Goal: Information Seeking & Learning: Find specific page/section

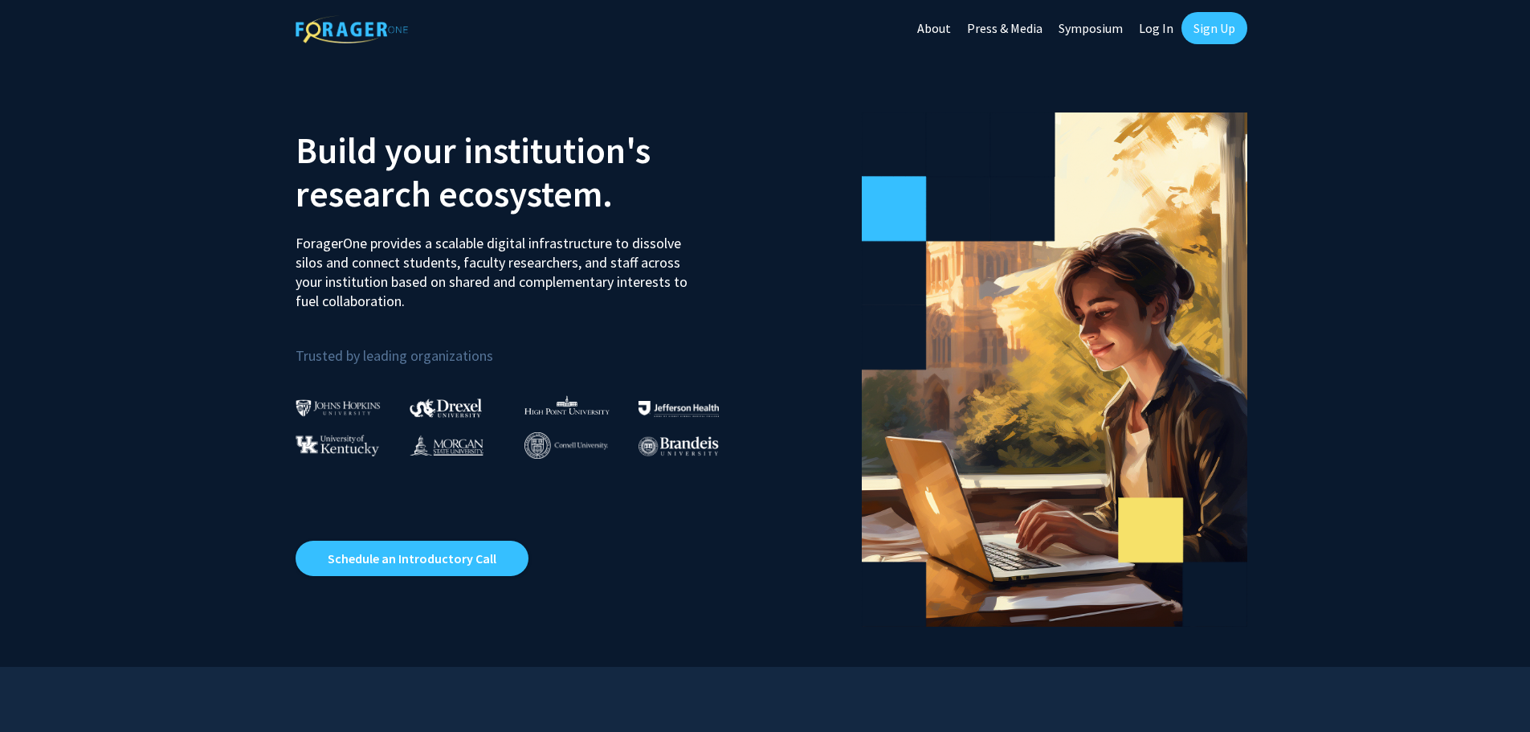
click at [1160, 33] on link "Log In" at bounding box center [1156, 28] width 51 height 56
select select
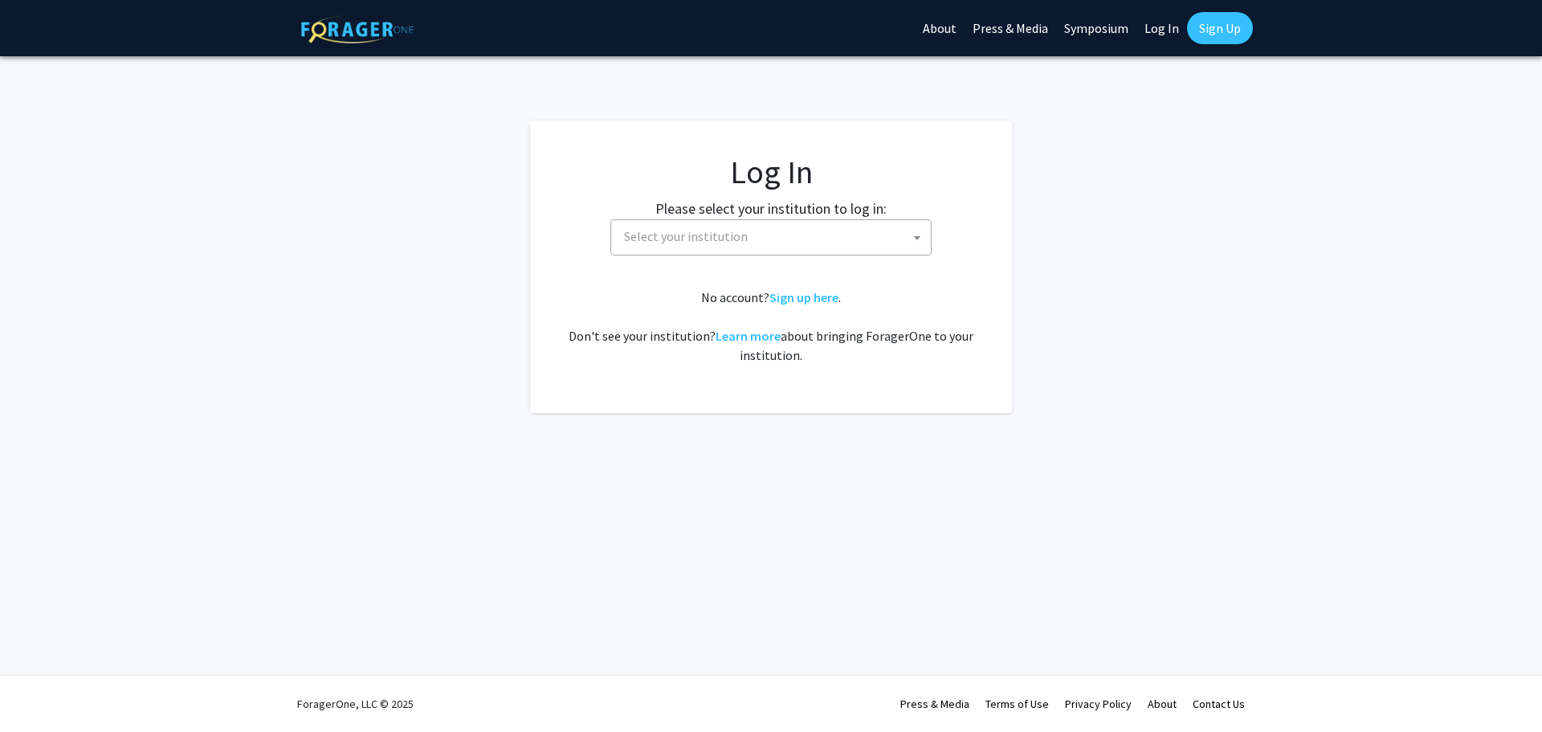
click at [650, 210] on div "Please select your institution to log in: [GEOGRAPHIC_DATA] [GEOGRAPHIC_DATA] […" at bounding box center [771, 227] width 442 height 58
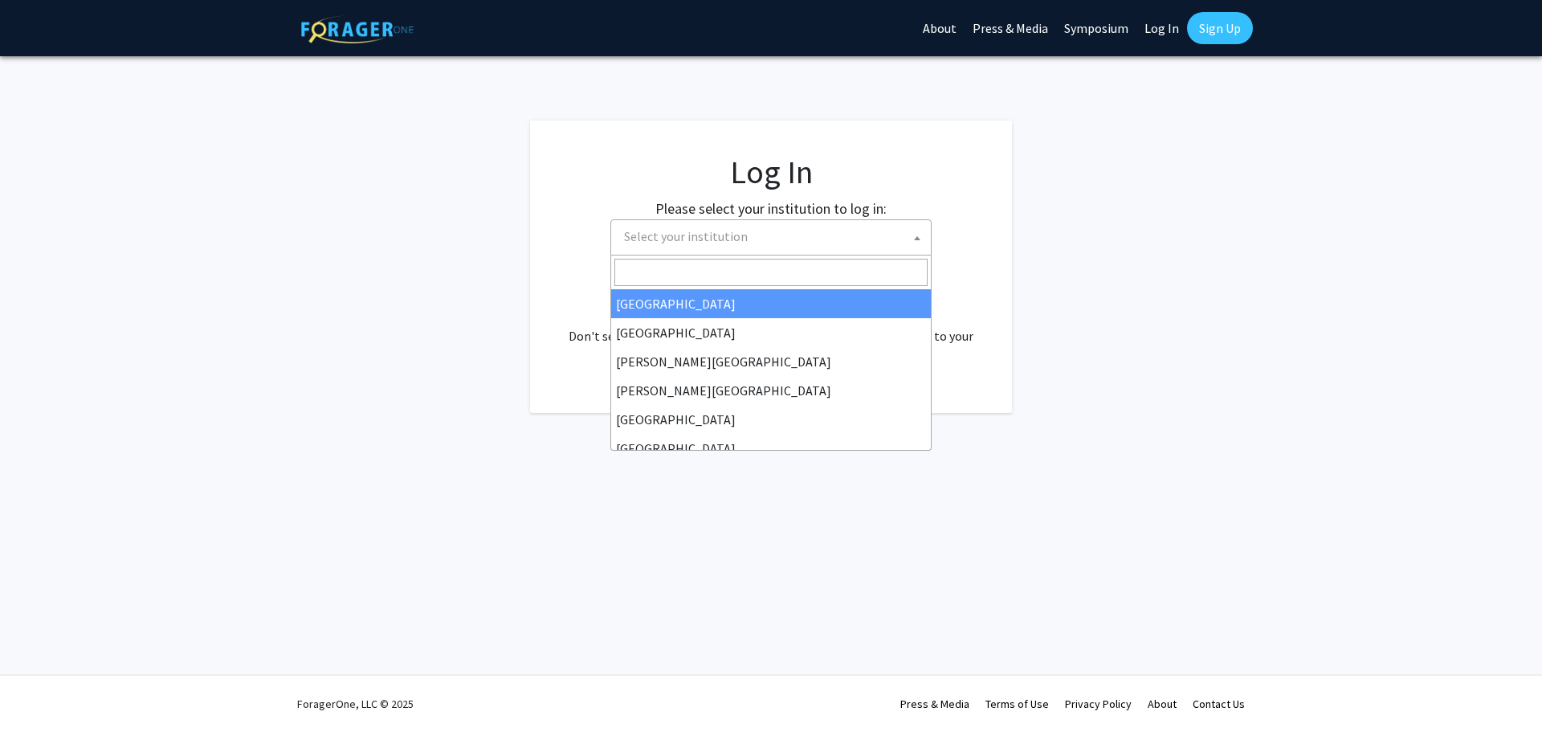
click at [649, 226] on span "Select your institution" at bounding box center [774, 236] width 313 height 33
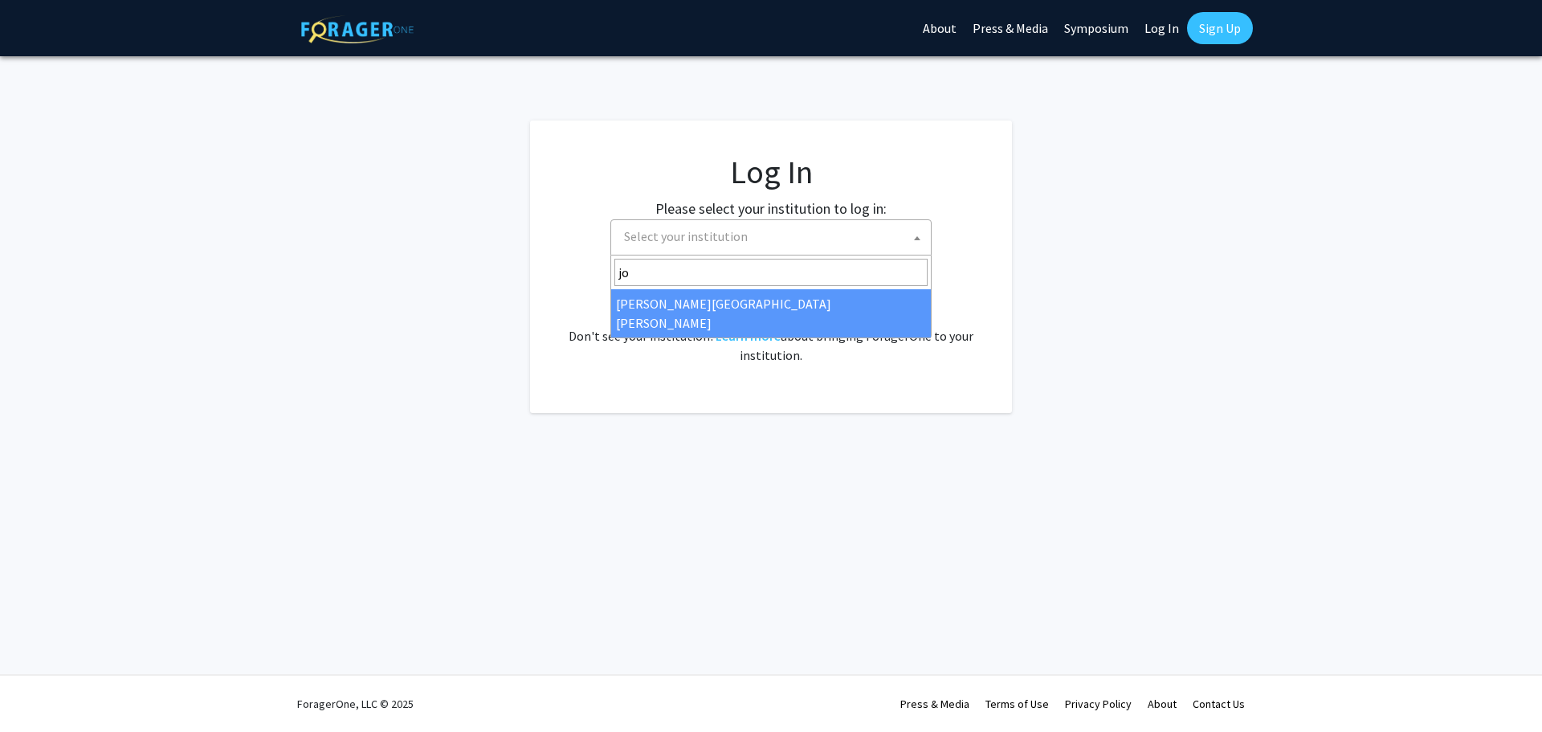
type input "jo"
select select "1"
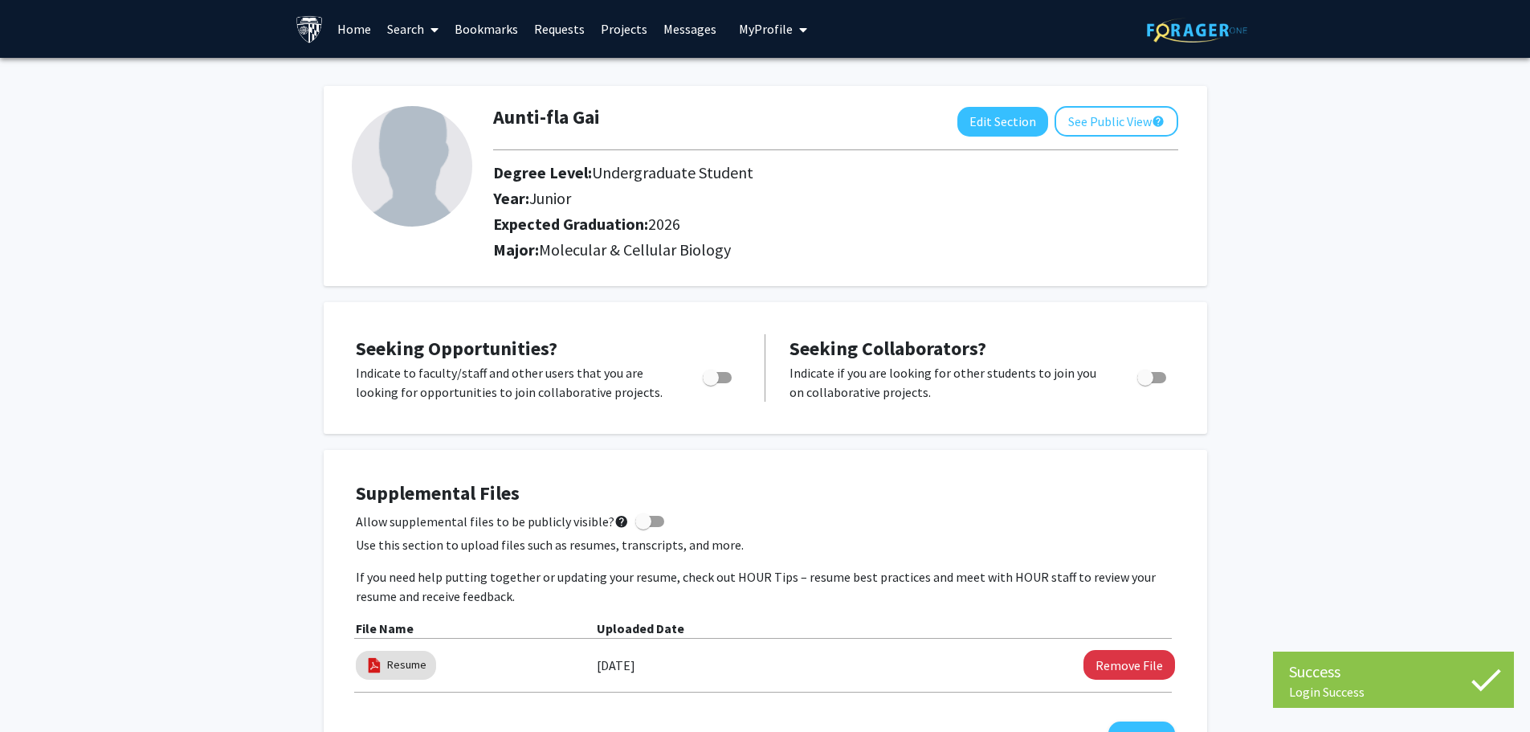
click at [366, 30] on link "Home" at bounding box center [354, 29] width 50 height 56
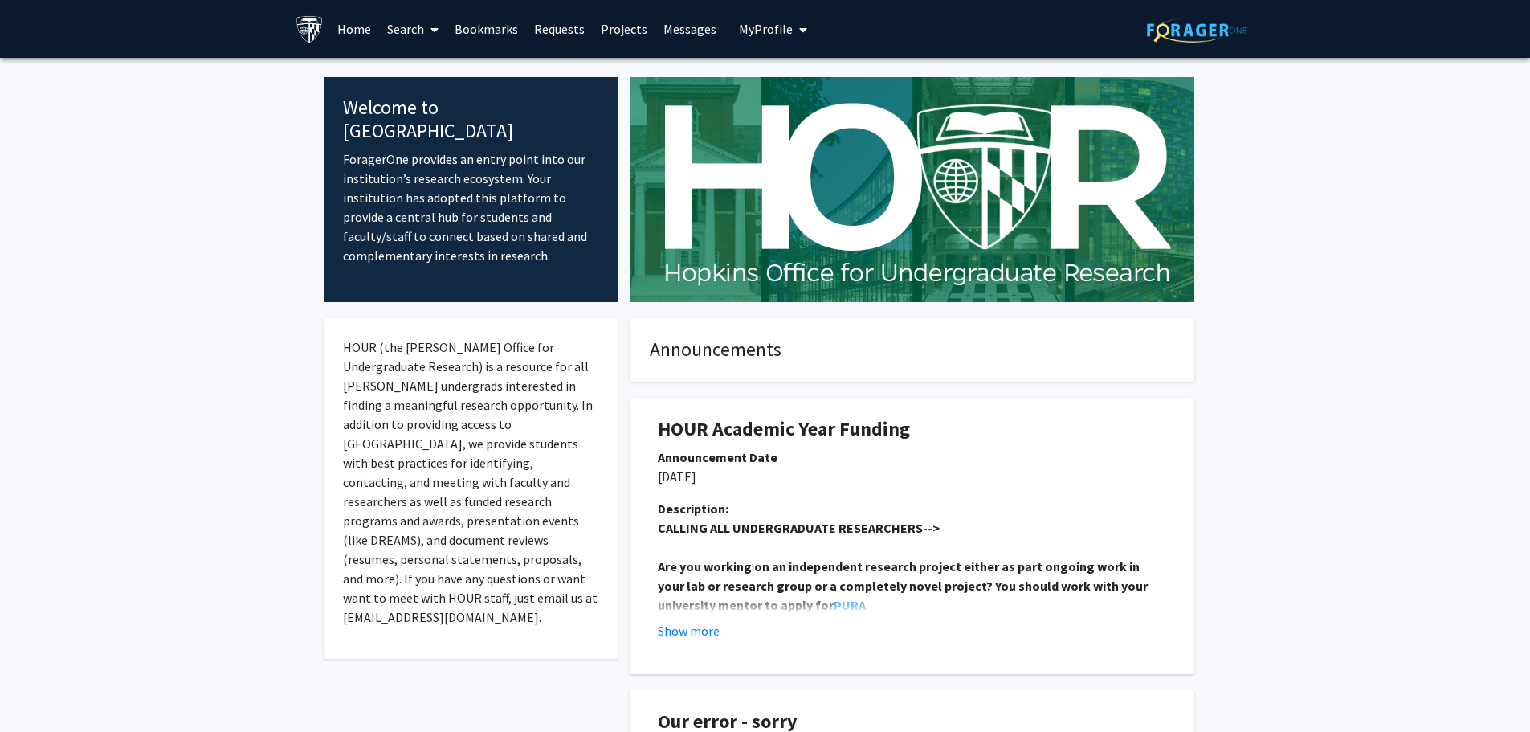
click at [412, 56] on link "Search" at bounding box center [412, 29] width 67 height 56
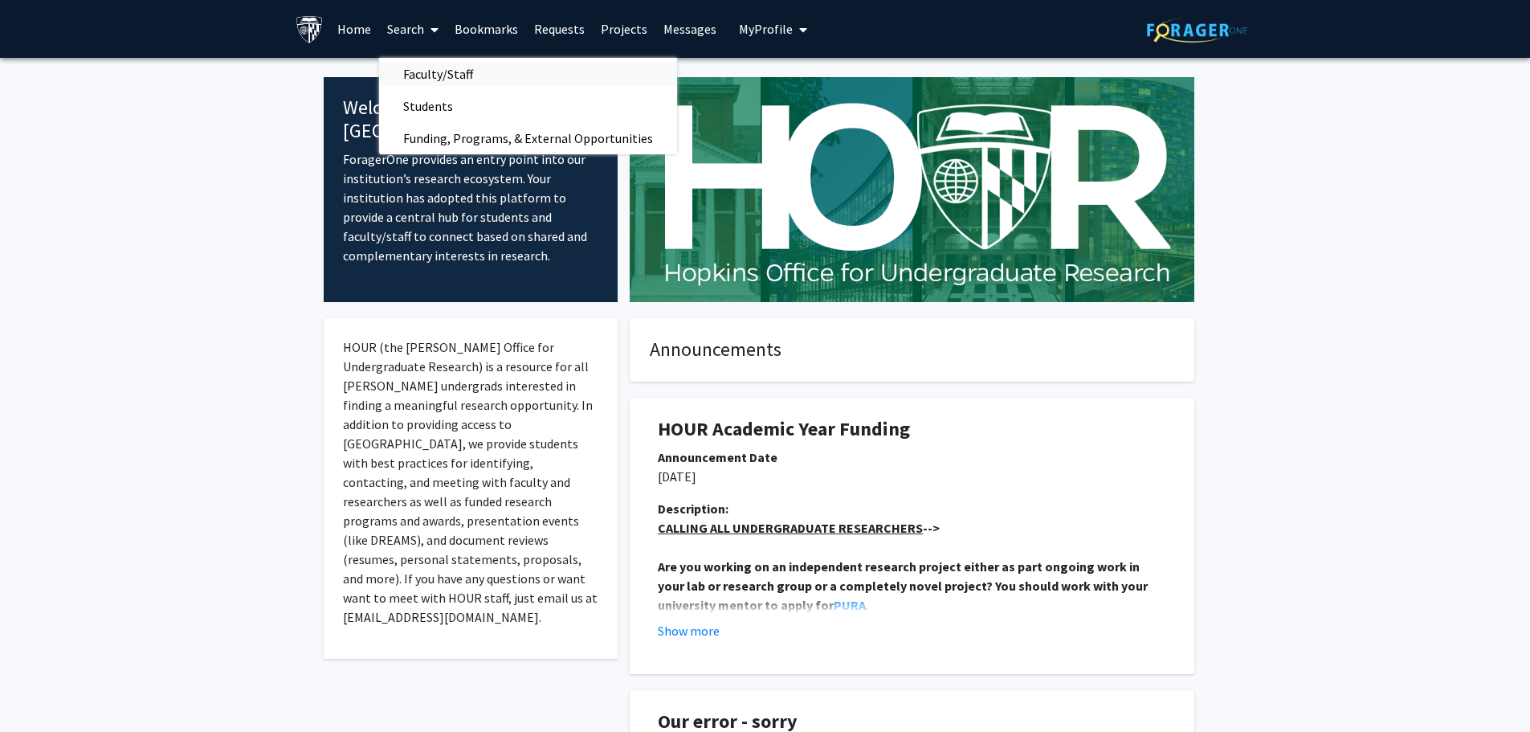
click at [416, 75] on span "Faculty/Staff" at bounding box center [438, 74] width 118 height 32
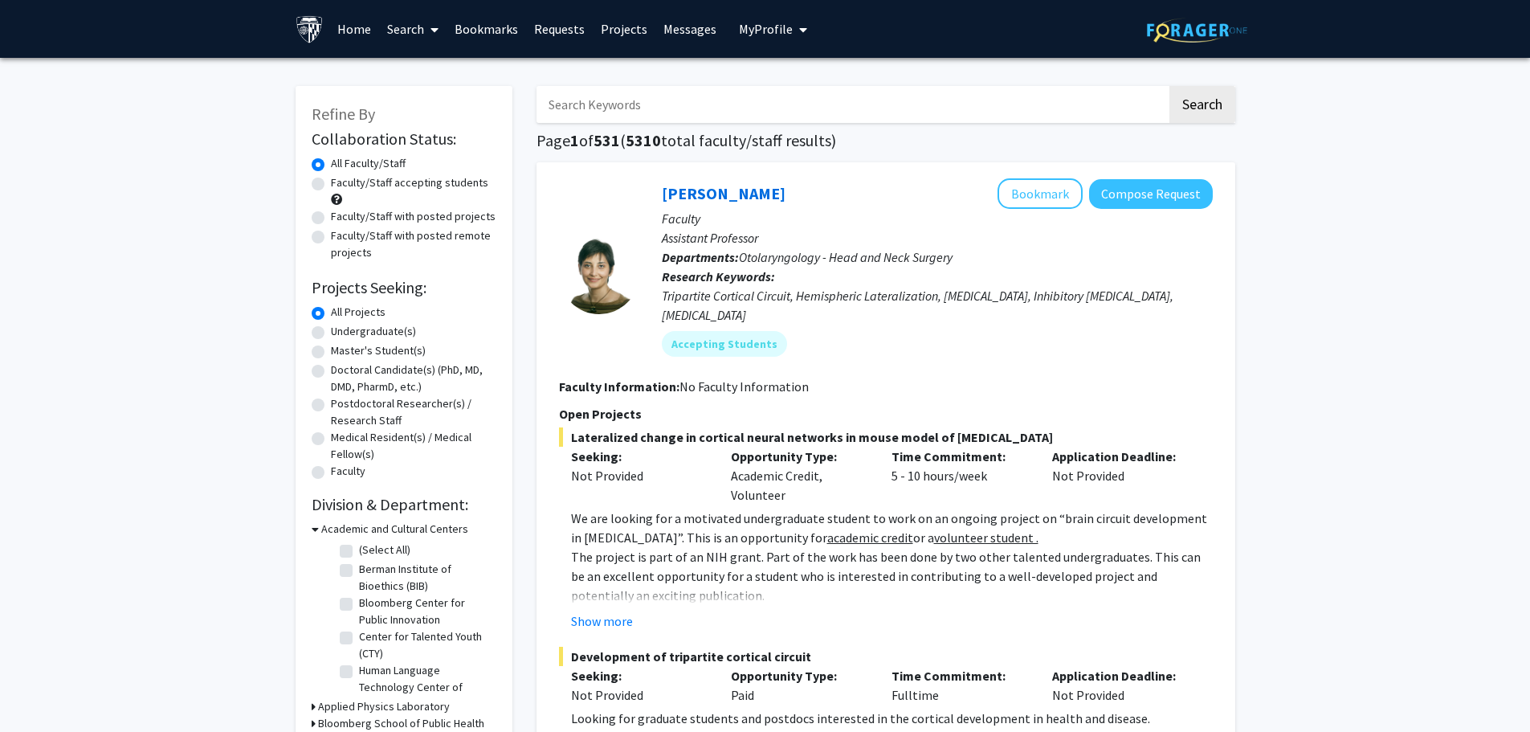
click at [757, 112] on input "Search Keywords" at bounding box center [851, 104] width 630 height 37
type input "xiaolei"
click at [1169, 86] on button "Search" at bounding box center [1202, 104] width 66 height 37
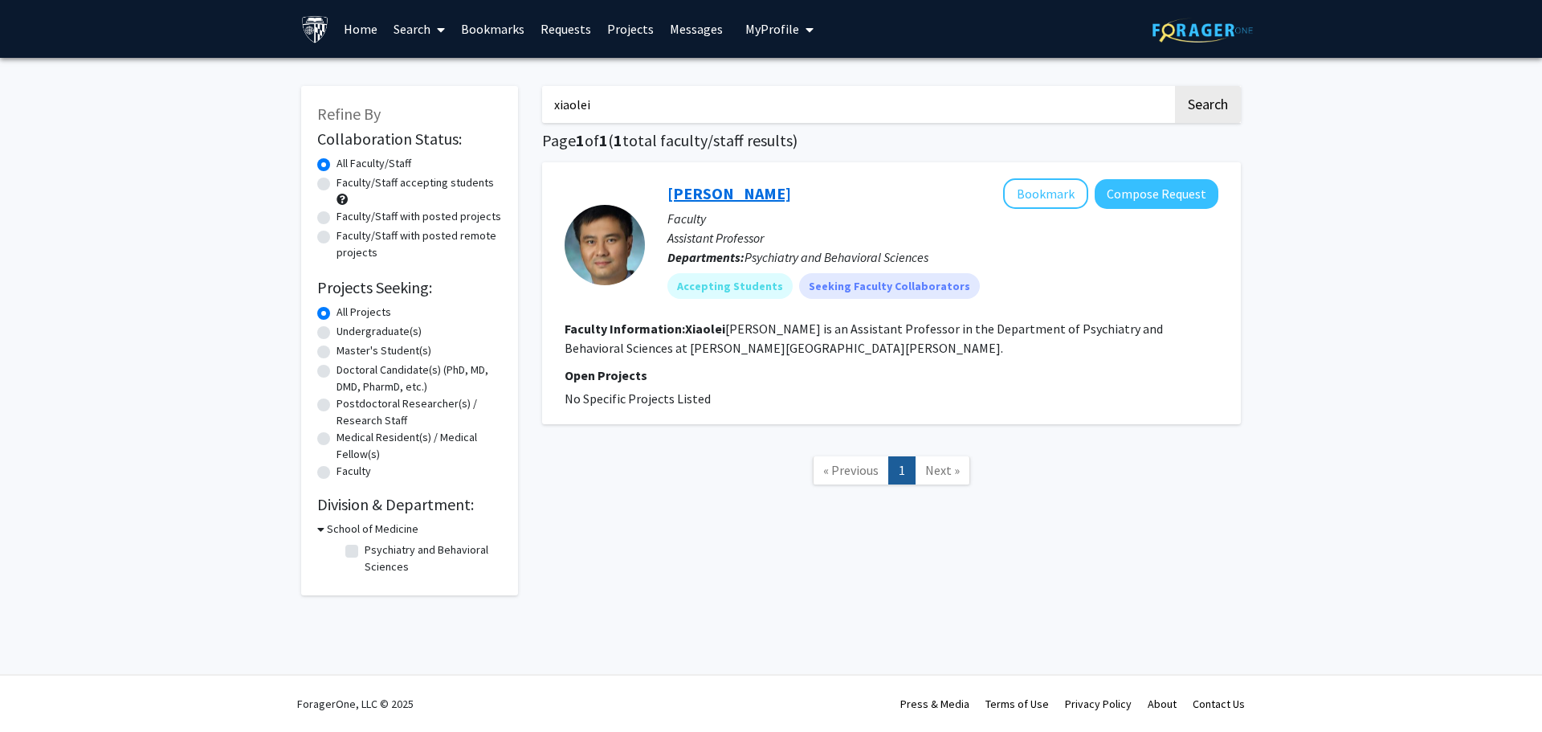
click at [675, 183] on link "Xiaolei Zhu" at bounding box center [729, 193] width 124 height 20
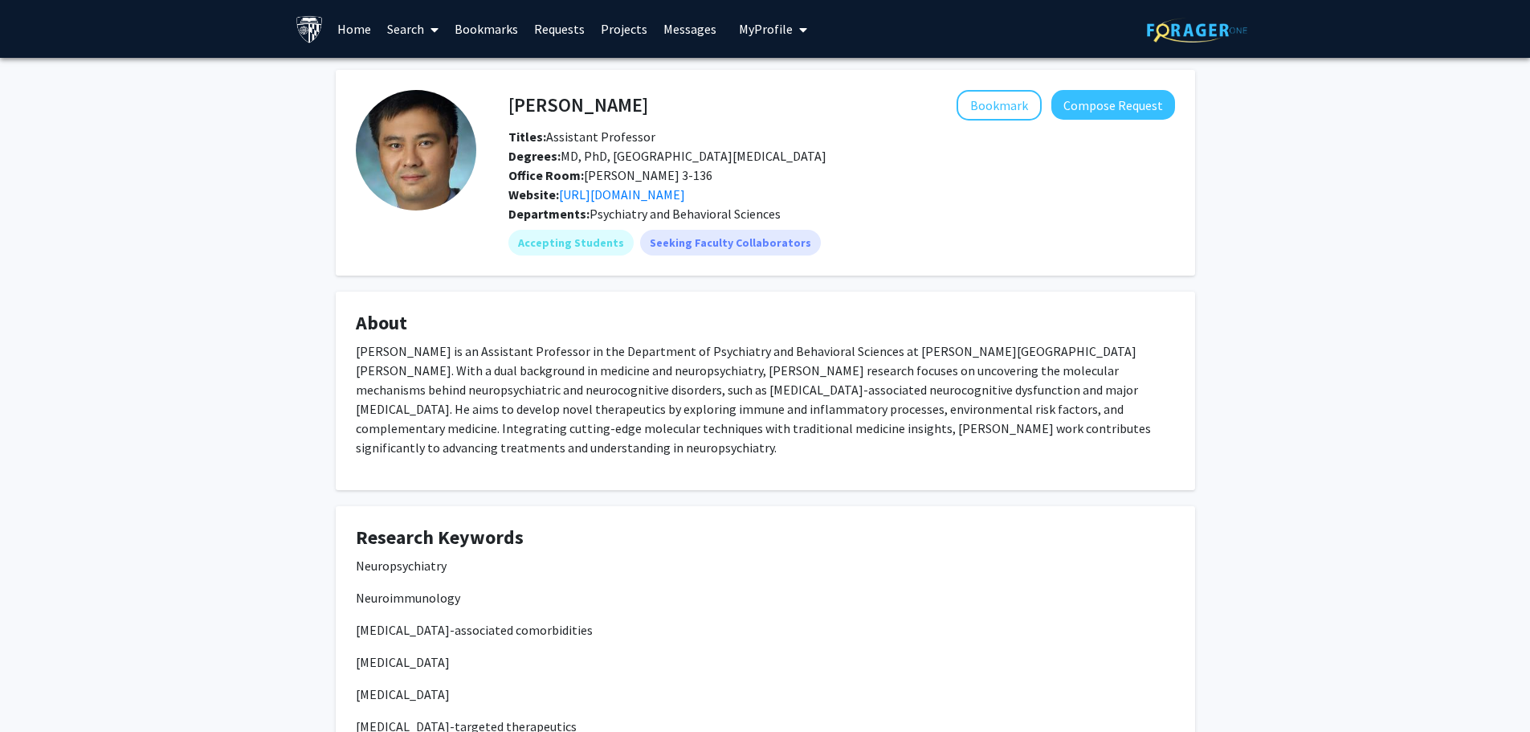
click at [417, 27] on link "Search" at bounding box center [412, 29] width 67 height 56
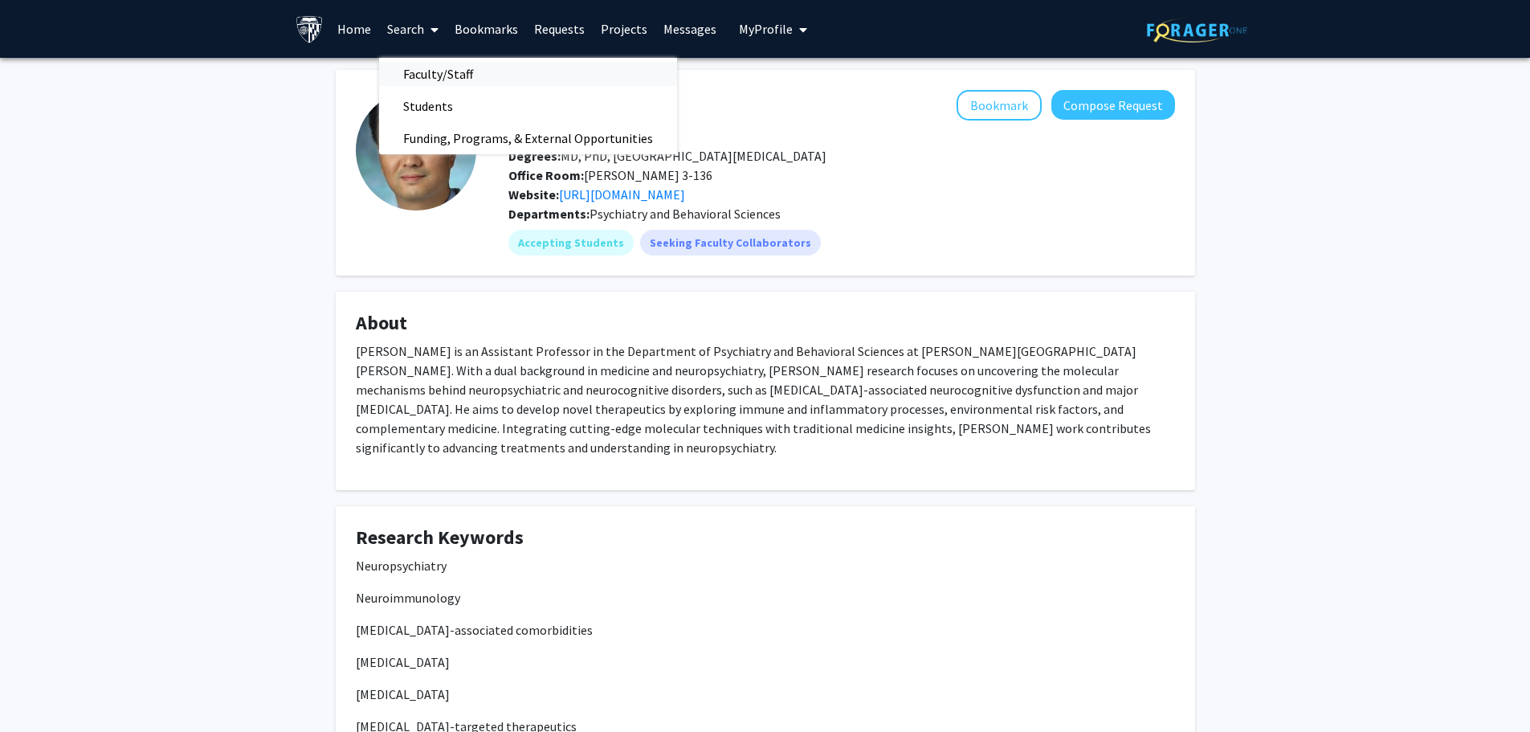
click at [450, 71] on span "Faculty/Staff" at bounding box center [438, 74] width 118 height 32
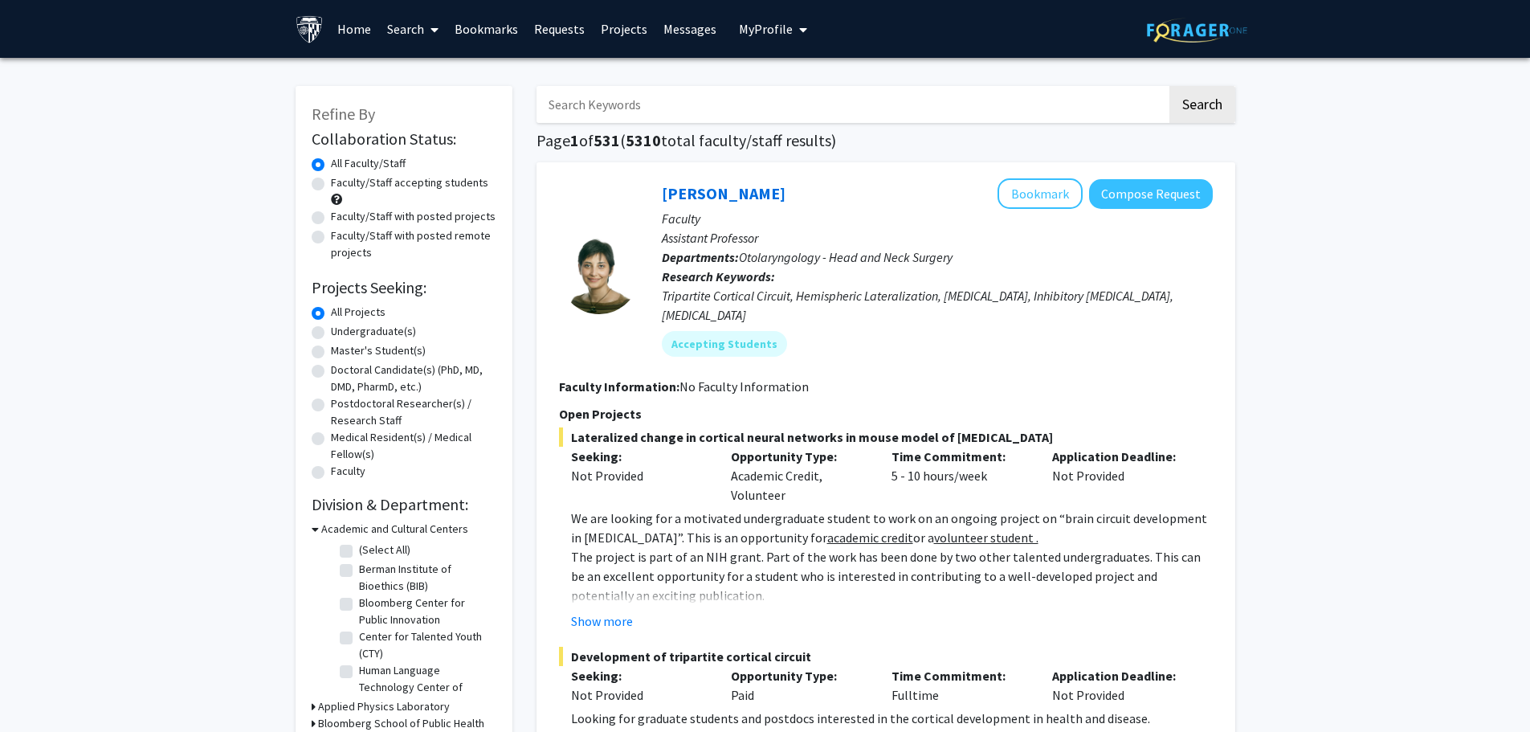
click at [702, 113] on input "Search Keywords" at bounding box center [851, 104] width 630 height 37
type input "obgyn"
click at [1169, 86] on button "Search" at bounding box center [1202, 104] width 66 height 37
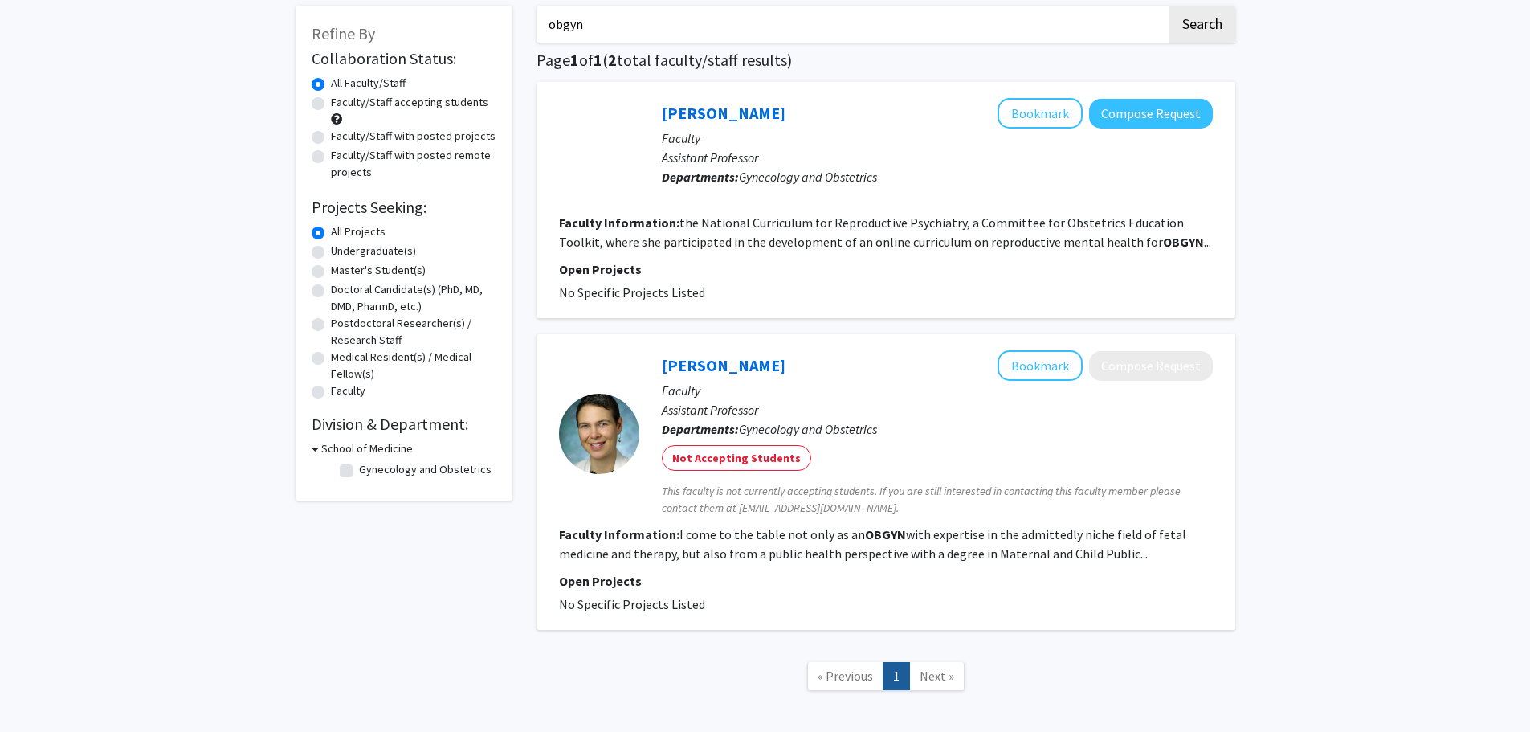
scroll to position [156, 0]
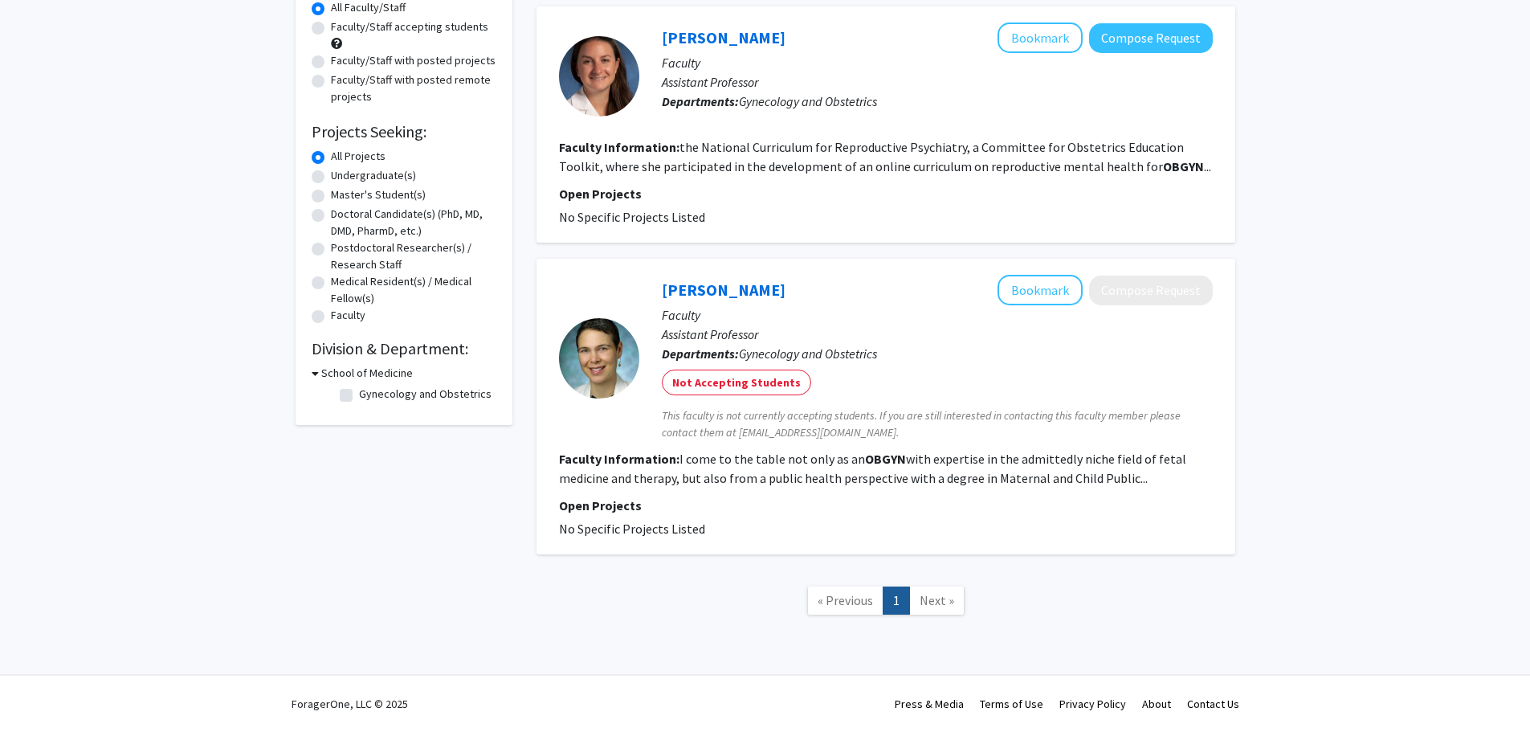
click at [1373, 442] on div "Refine By Collaboration Status: Collaboration Status All Faculty/Staff Collabor…" at bounding box center [765, 292] width 1530 height 781
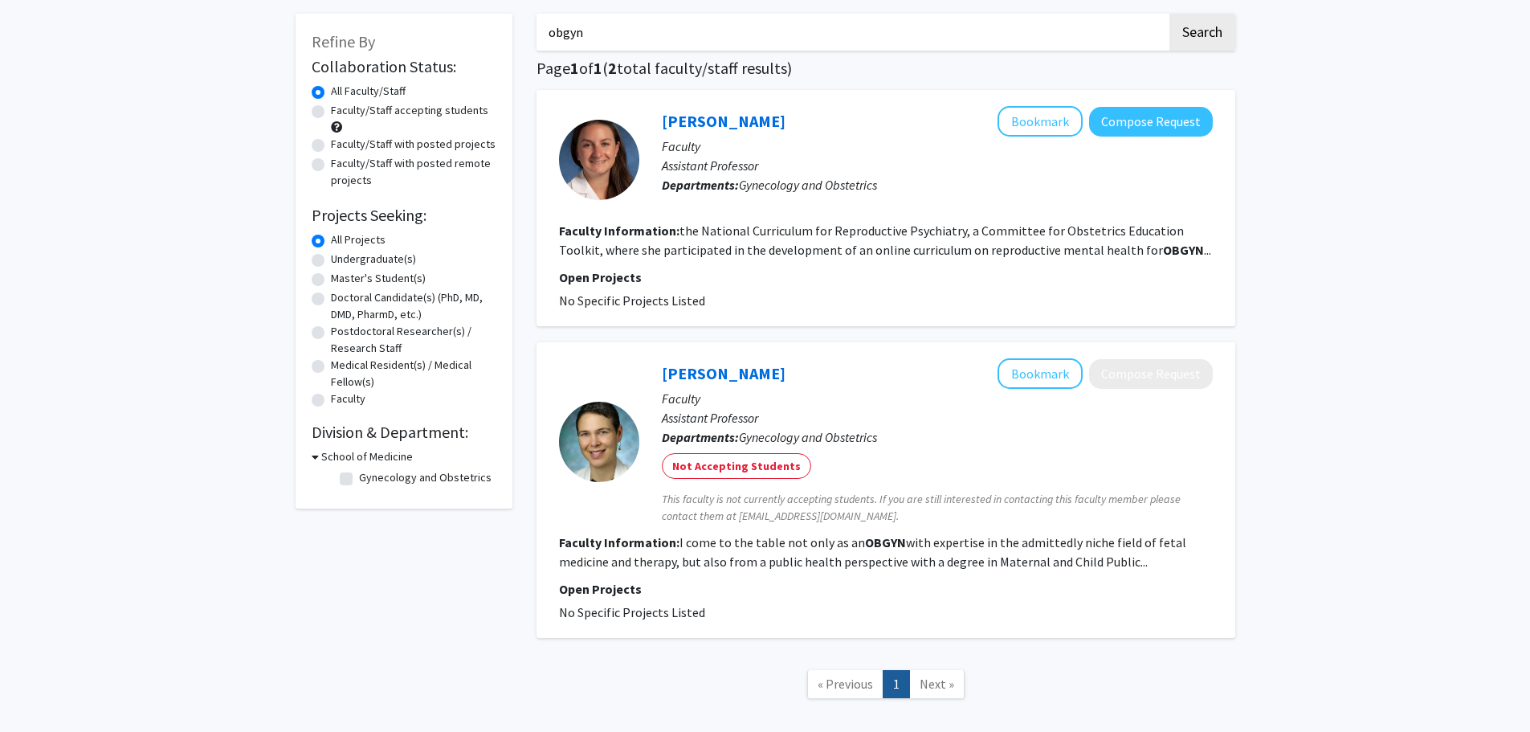
scroll to position [0, 0]
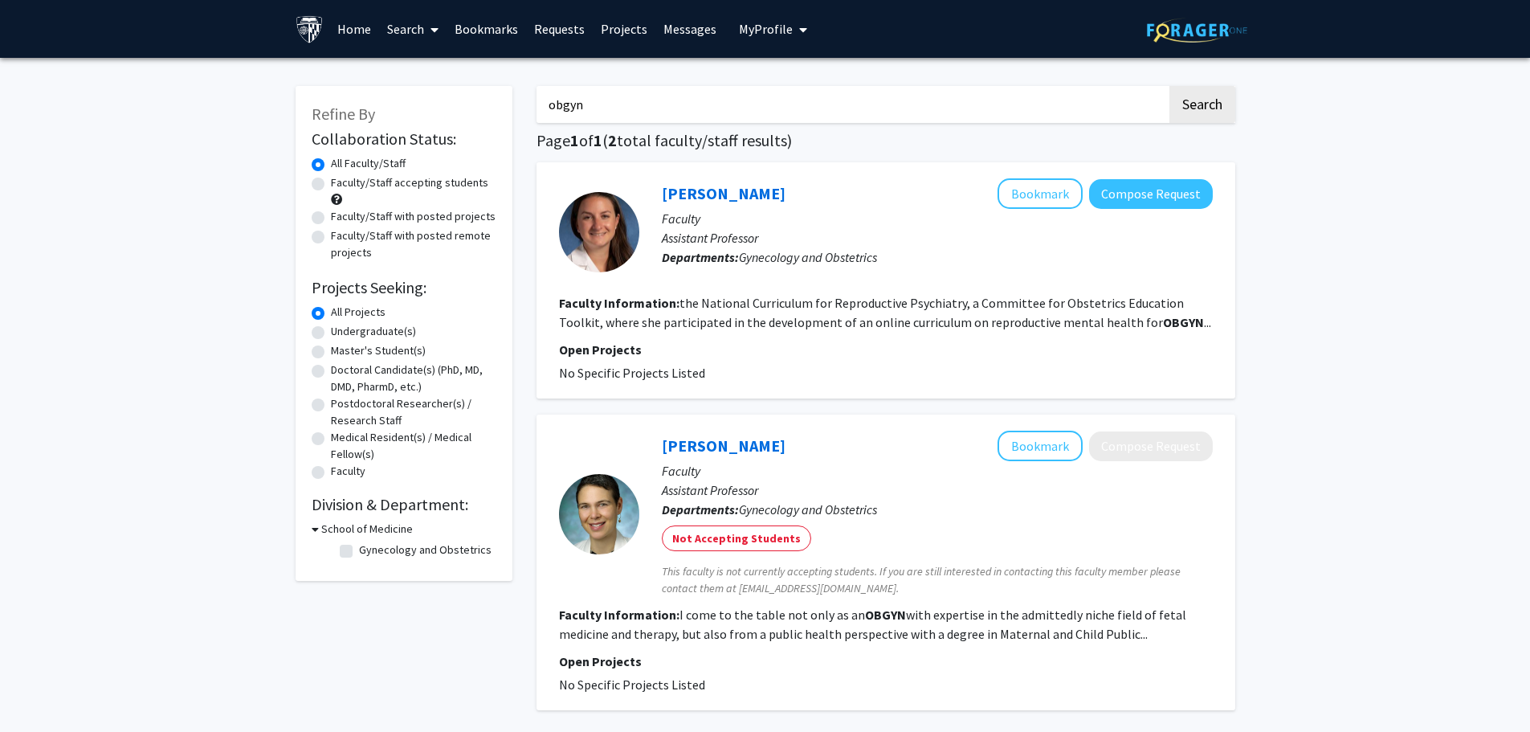
click at [793, 39] on span "My profile dropdown to access profile and logout" at bounding box center [800, 30] width 14 height 56
click at [778, 149] on link "Log Out" at bounding box center [822, 147] width 145 height 19
